Goal: Task Accomplishment & Management: Complete application form

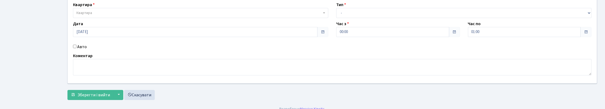
scroll to position [53, 0]
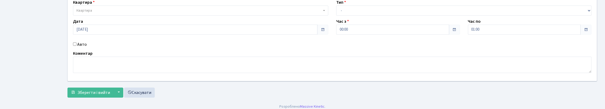
click at [75, 46] on input "Авто" at bounding box center [74, 43] width 3 height 3
checkbox input "true"
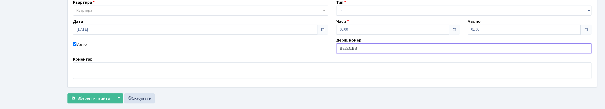
type input "ВЕ5531ВВ"
click at [361, 16] on select "- Доставка Таксі Гості Сервіс" at bounding box center [463, 11] width 255 height 10
select select "2"
click at [336, 16] on select "- Доставка Таксі Гості Сервіс" at bounding box center [463, 11] width 255 height 10
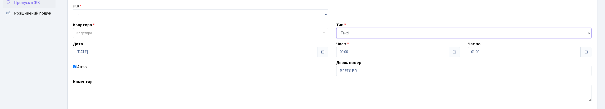
scroll to position [0, 0]
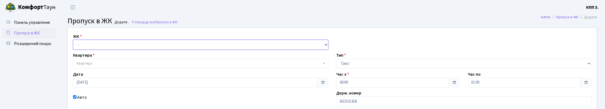
click at [105, 49] on select "- КТ, вул. Регенераторна, 4 КТ2, просп. Соборності, 17 КТ3, вул. Березнева, 16 …" at bounding box center [200, 45] width 255 height 10
select select "271"
click at [74, 46] on select "- КТ, вул. Регенераторна, 4 КТ2, просп. Соборності, 17 КТ3, вул. Березнева, 16 …" at bounding box center [200, 45] width 255 height 10
select select
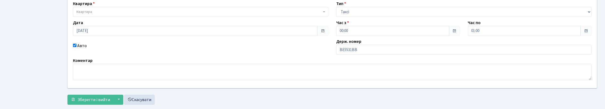
scroll to position [53, 0]
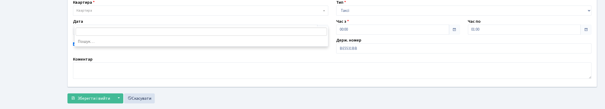
click at [110, 13] on span "Квартира" at bounding box center [198, 10] width 245 height 5
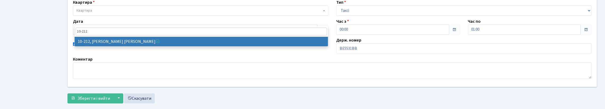
type input "10-212"
select select "6781"
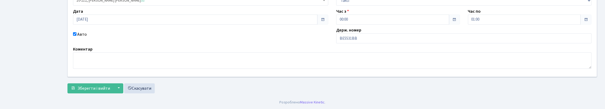
scroll to position [99, 0]
click at [93, 86] on span "Зберегти і вийти" at bounding box center [94, 88] width 33 height 6
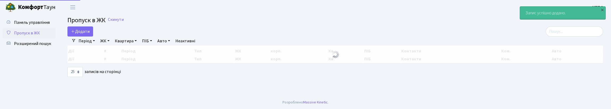
select select "25"
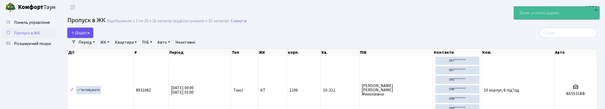
click at [85, 36] on span "Додати" at bounding box center [80, 33] width 19 height 6
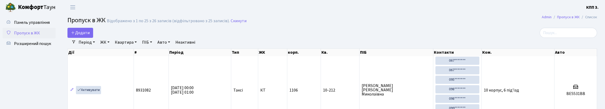
select select "25"
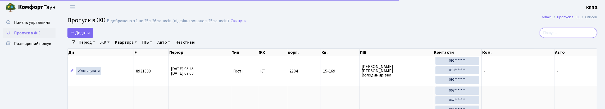
click at [575, 35] on input "search" at bounding box center [568, 33] width 57 height 10
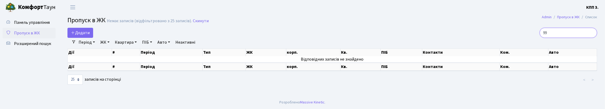
type input "9"
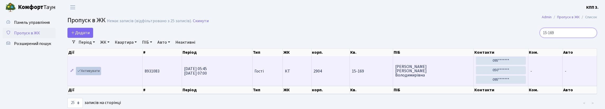
type input "15-169"
click at [95, 75] on link "Активувати" at bounding box center [88, 71] width 25 height 8
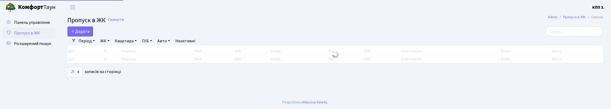
select select "25"
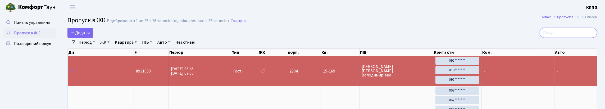
click at [571, 37] on input "search" at bounding box center [568, 33] width 57 height 10
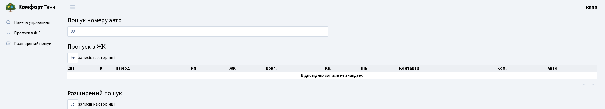
type input "9"
